Goal: Transaction & Acquisition: Purchase product/service

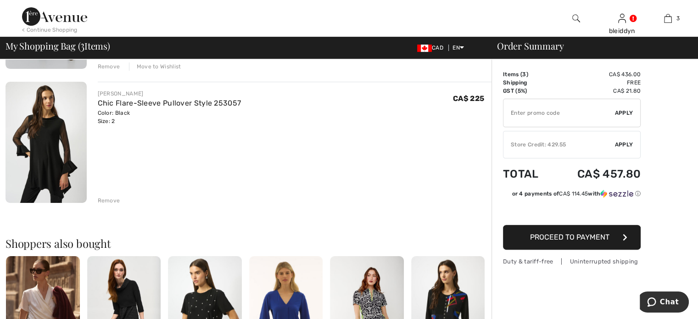
scroll to position [459, 0]
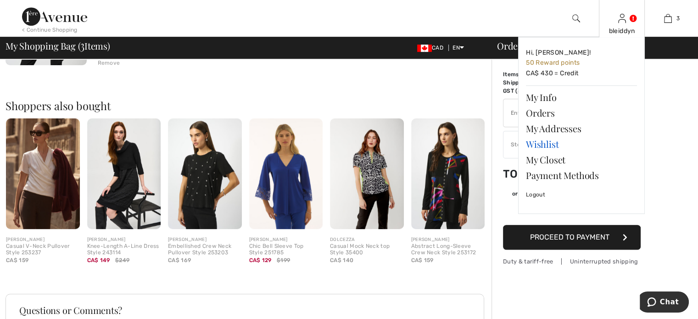
click at [538, 141] on link "Wishlist" at bounding box center [581, 144] width 111 height 16
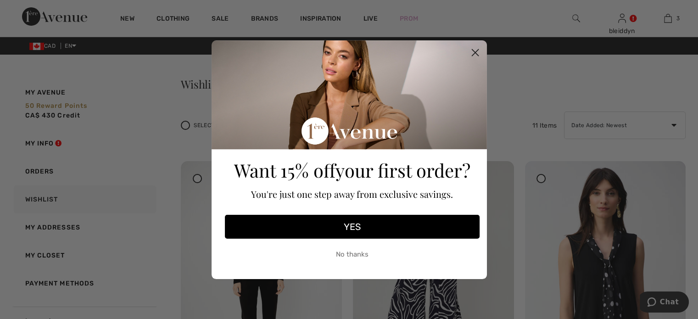
click at [475, 49] on circle "Close dialog" at bounding box center [474, 52] width 15 height 15
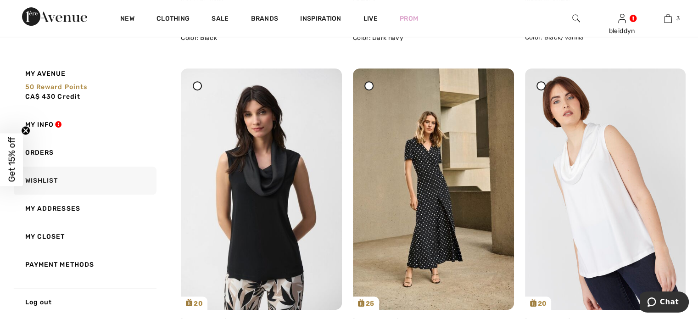
scroll to position [505, 0]
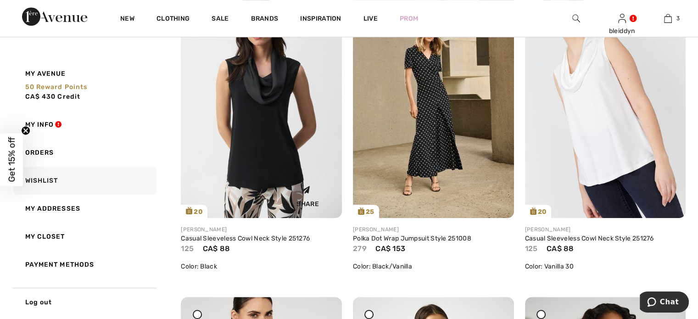
click at [255, 136] on img at bounding box center [261, 97] width 161 height 241
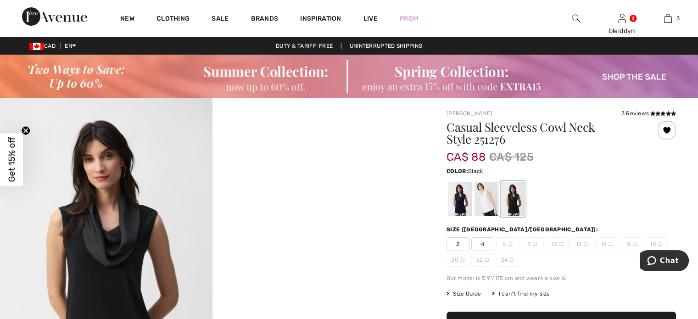
click at [482, 241] on span "4" at bounding box center [483, 244] width 23 height 14
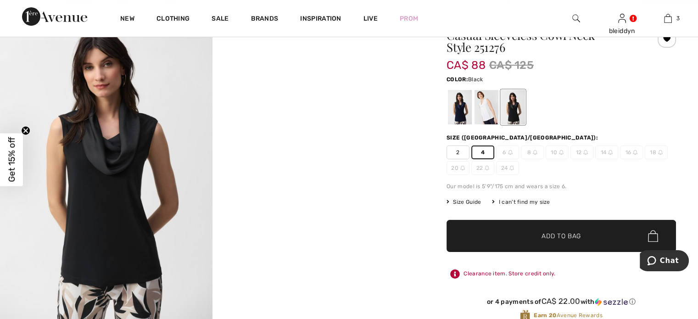
click at [507, 236] on span "✔ Added to Bag Add to Bag" at bounding box center [562, 236] width 230 height 32
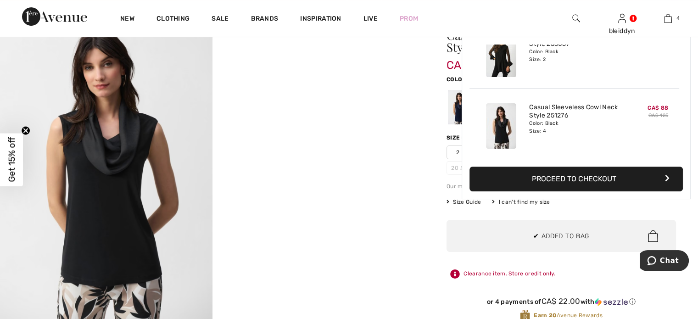
scroll to position [171, 0]
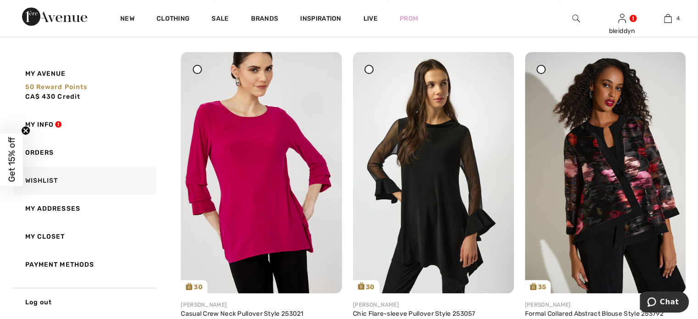
scroll to position [796, 0]
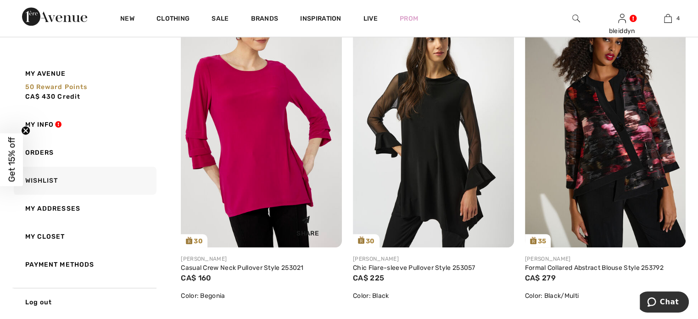
click at [241, 164] on img at bounding box center [261, 127] width 161 height 242
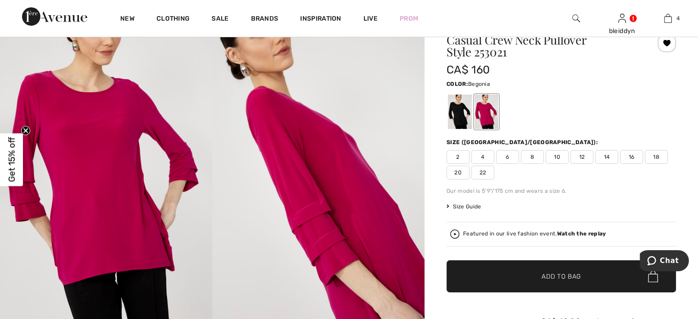
scroll to position [138, 0]
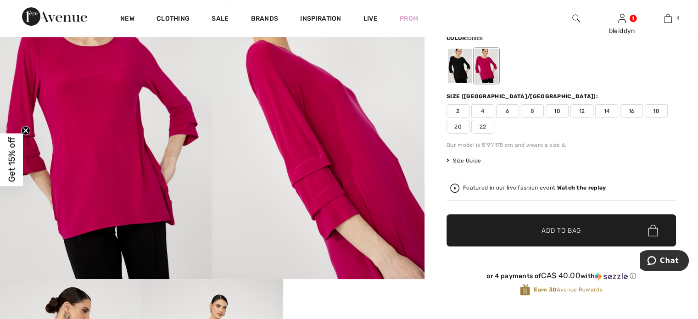
click at [461, 66] on div at bounding box center [460, 66] width 24 height 34
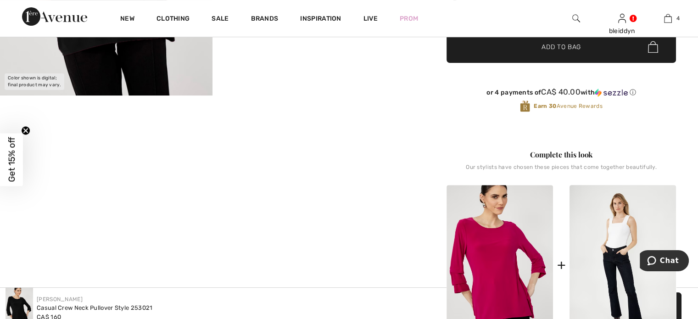
scroll to position [505, 0]
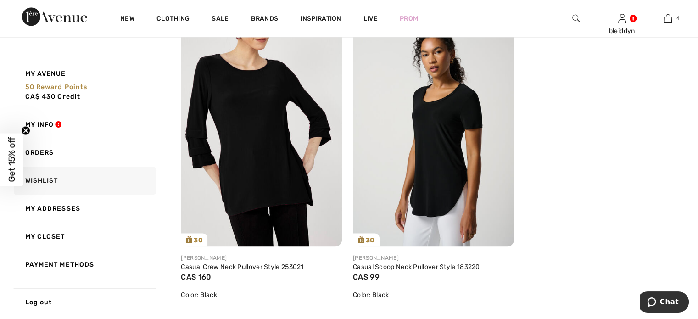
scroll to position [1290, 0]
